Goal: Task Accomplishment & Management: Manage account settings

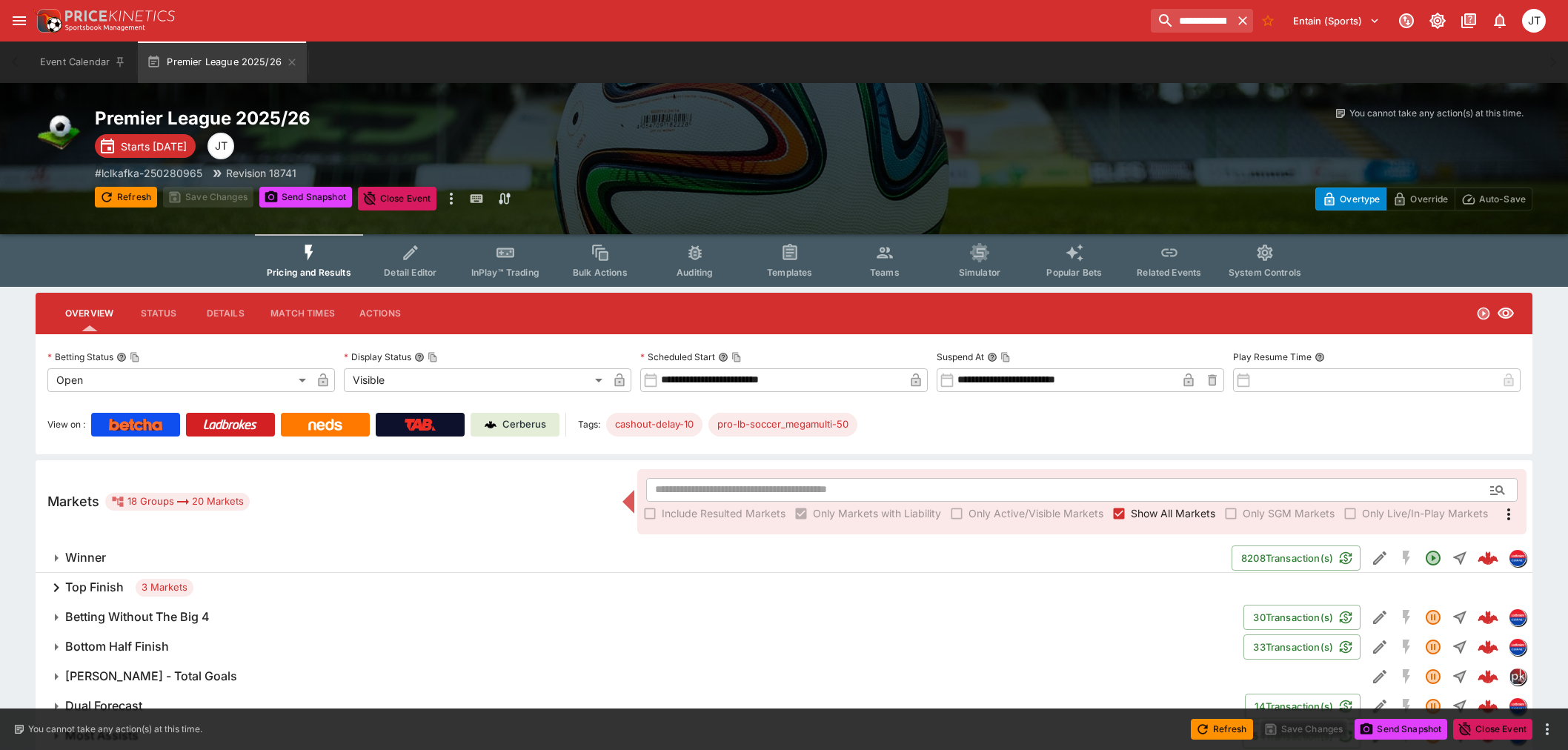
scroll to position [375, 0]
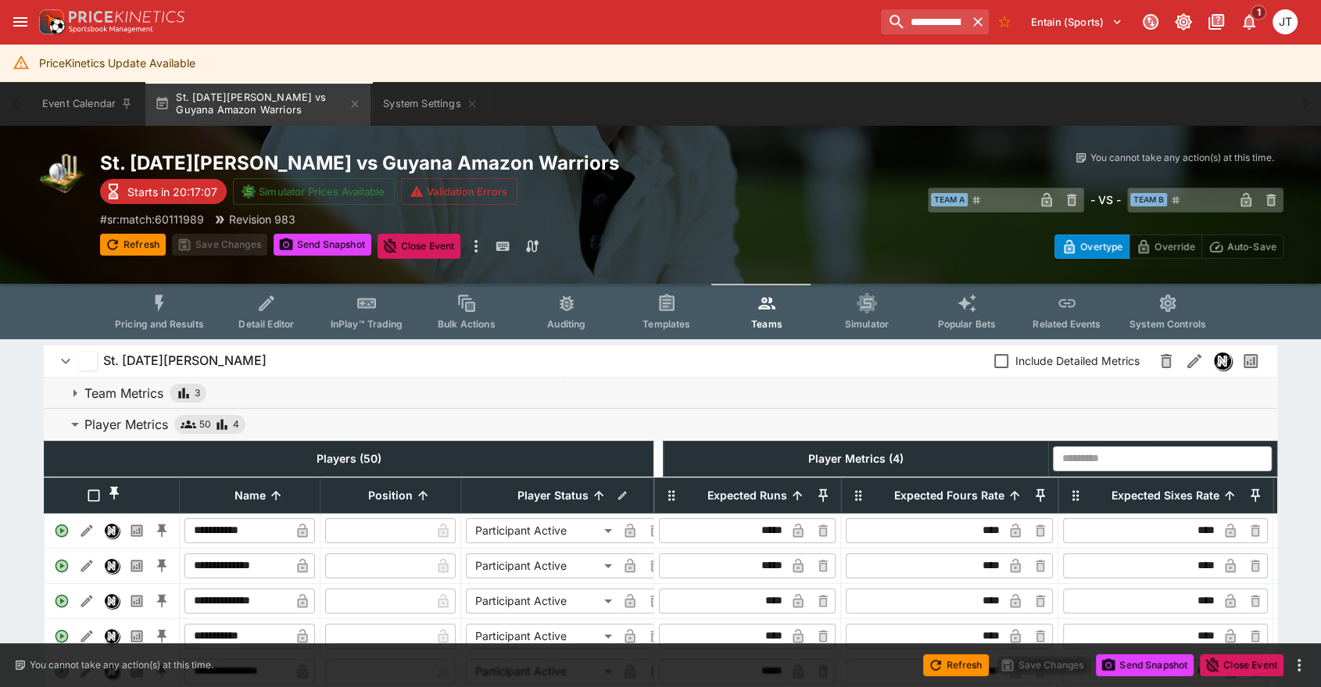
click at [155, 428] on p "Player Metrics" at bounding box center [126, 424] width 84 height 19
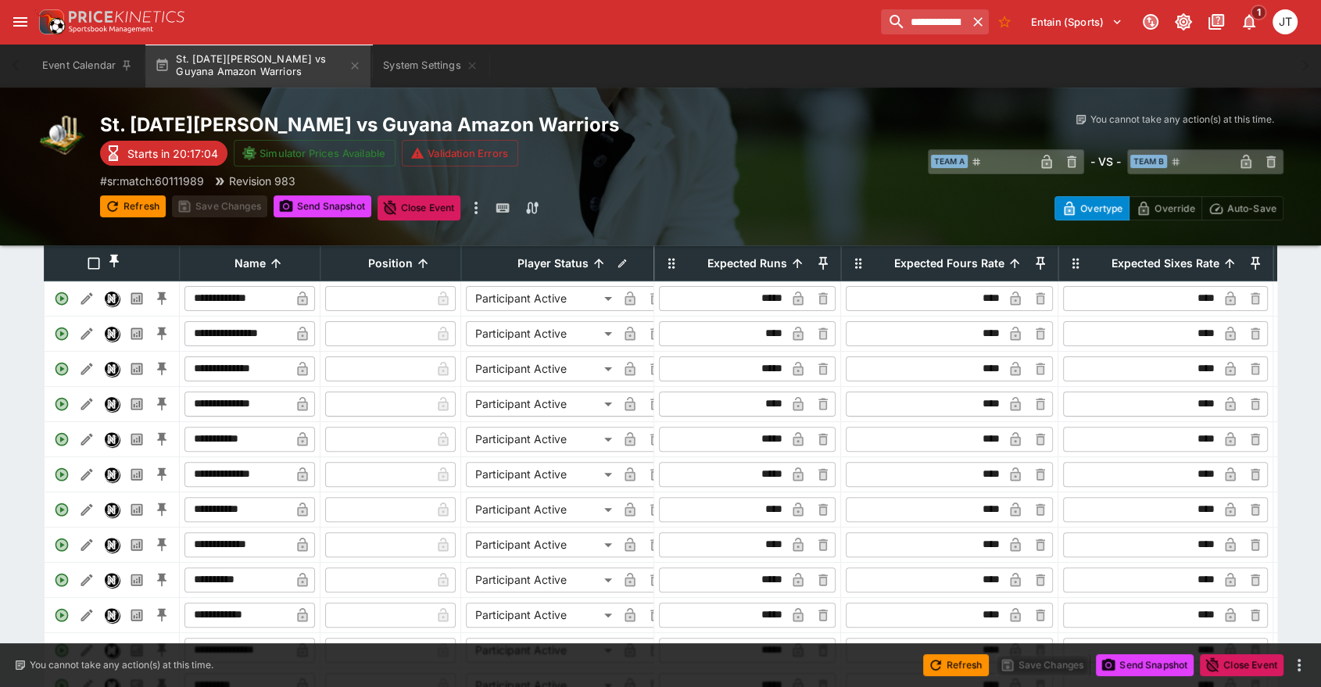
scroll to position [326, 0]
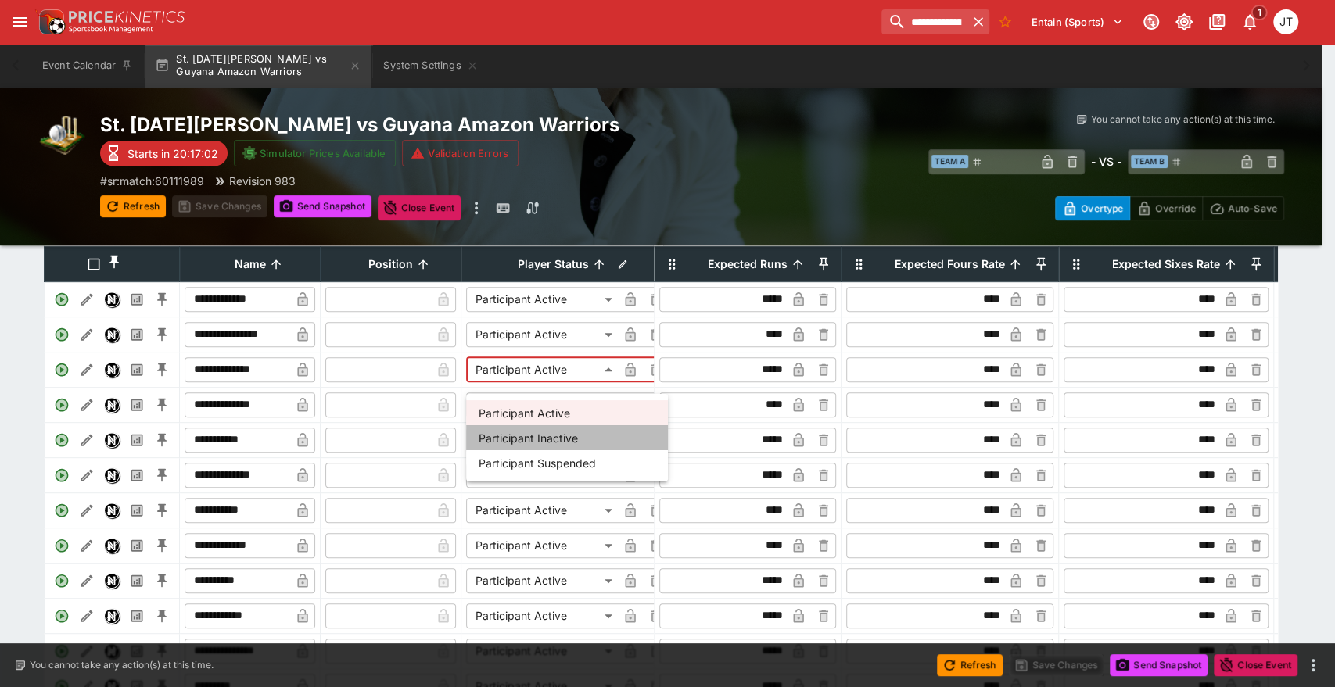
click at [544, 434] on li "Participant Inactive" at bounding box center [567, 437] width 202 height 25
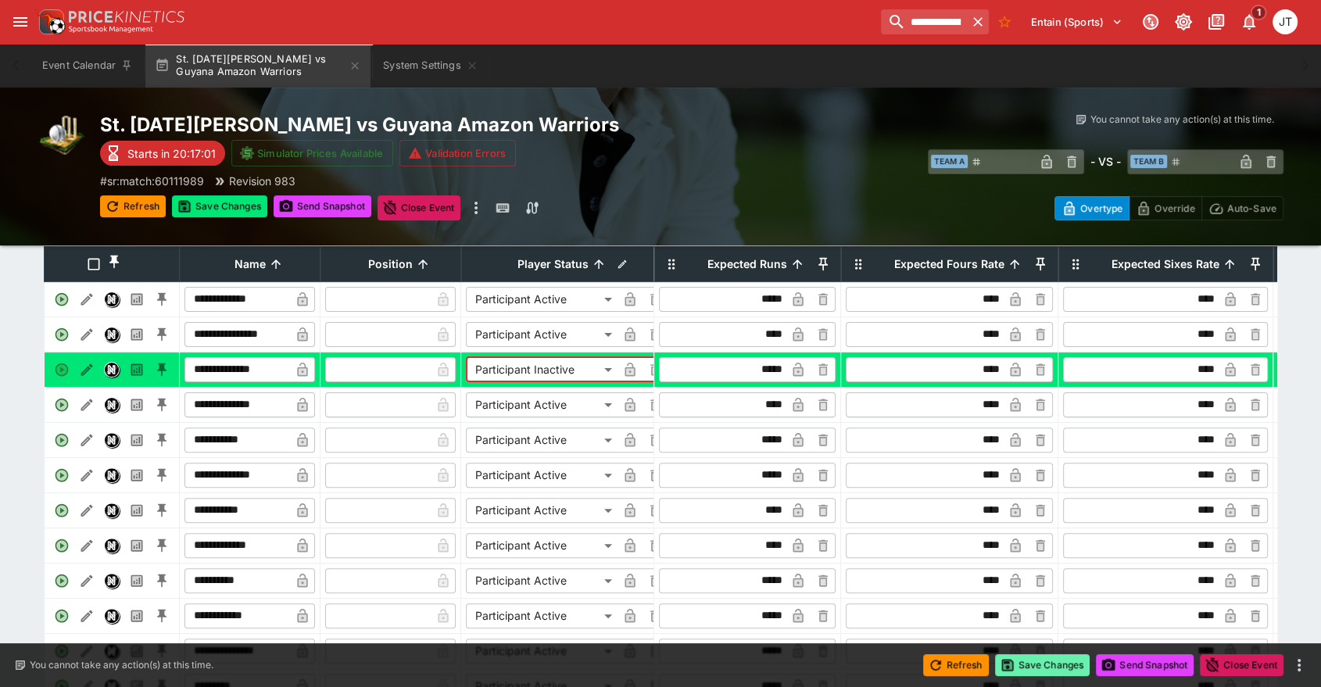
click at [1059, 663] on button "Save Changes" at bounding box center [1042, 665] width 95 height 22
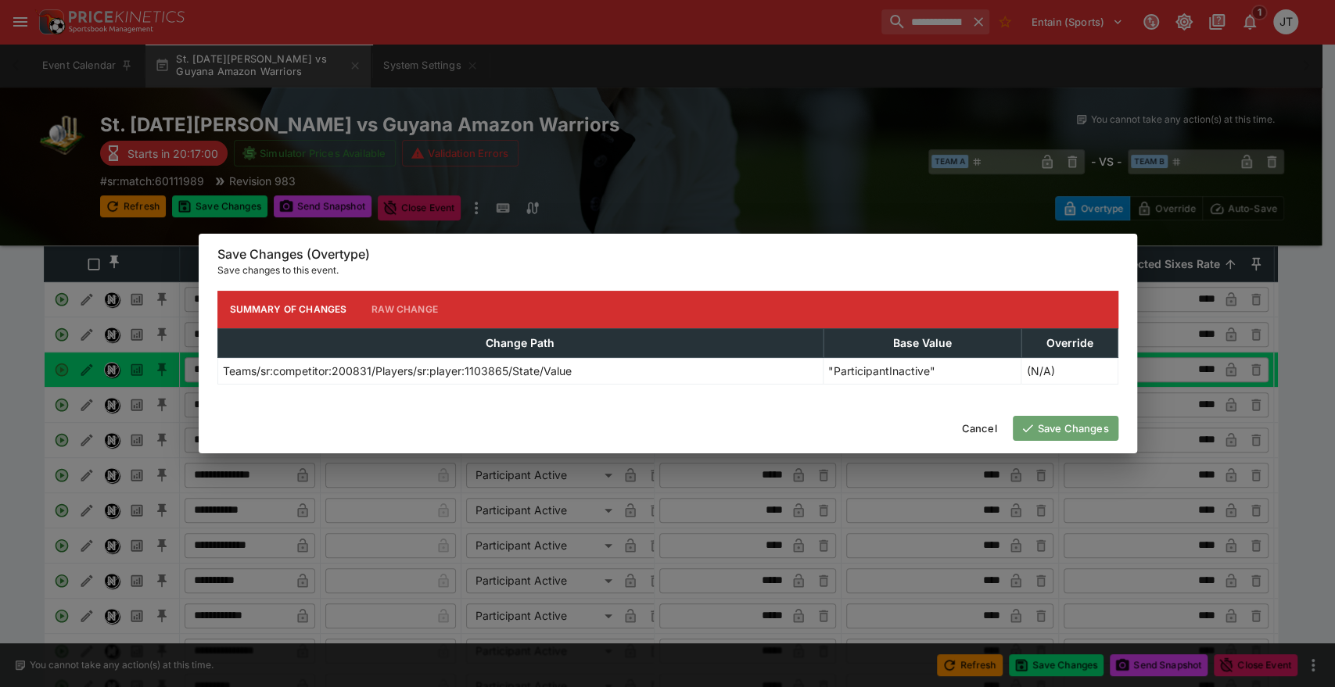
click at [1057, 429] on button "Save Changes" at bounding box center [1065, 428] width 106 height 25
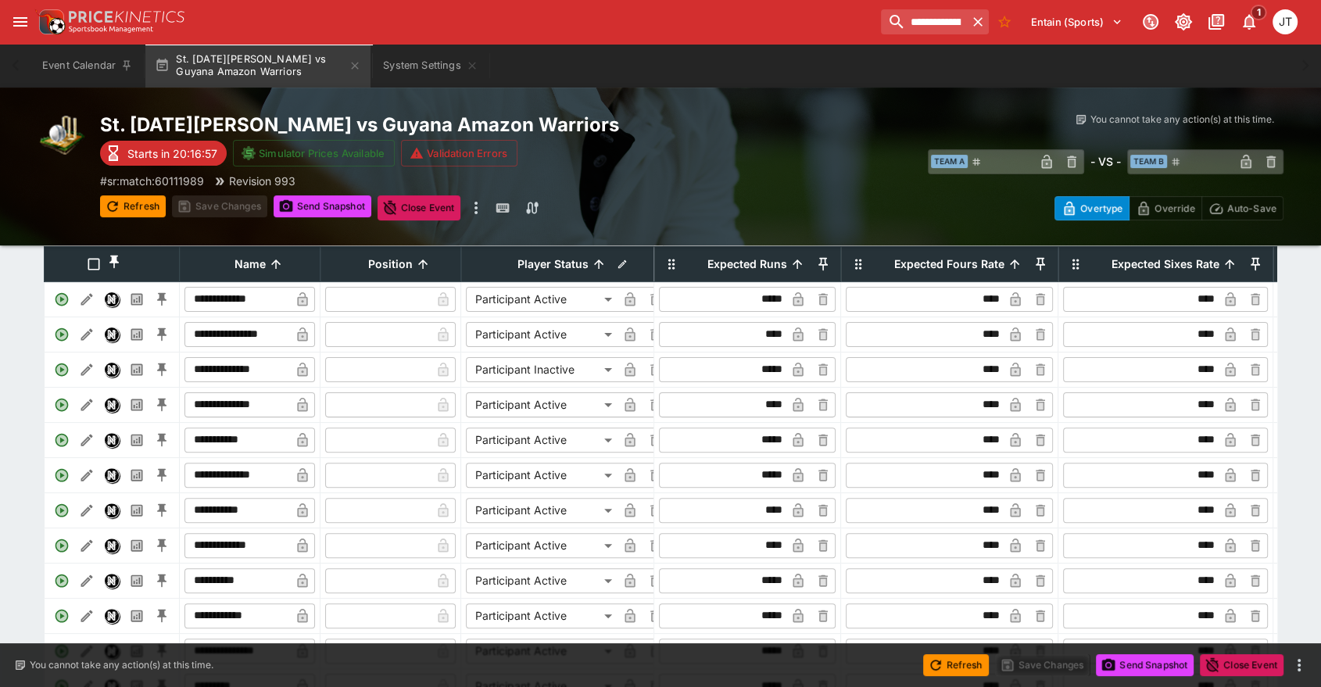
type input "**********"
